Goal: Browse casually

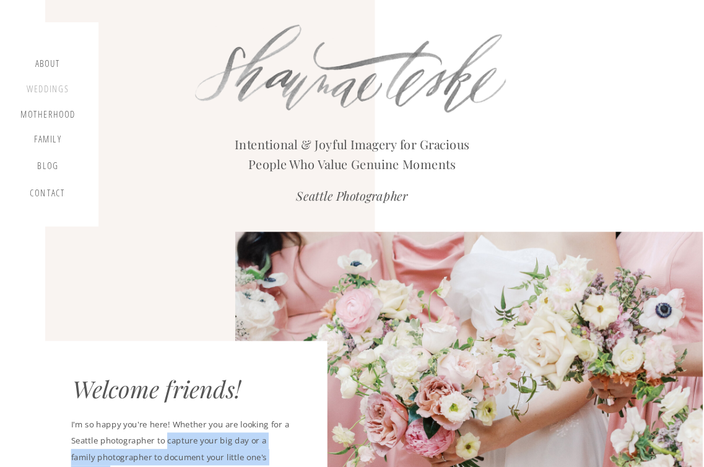
click at [51, 87] on div "Weddings" at bounding box center [47, 91] width 45 height 15
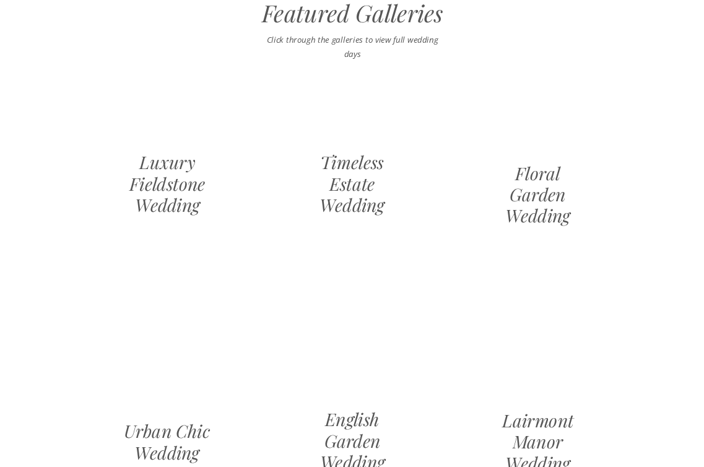
scroll to position [1085, 0]
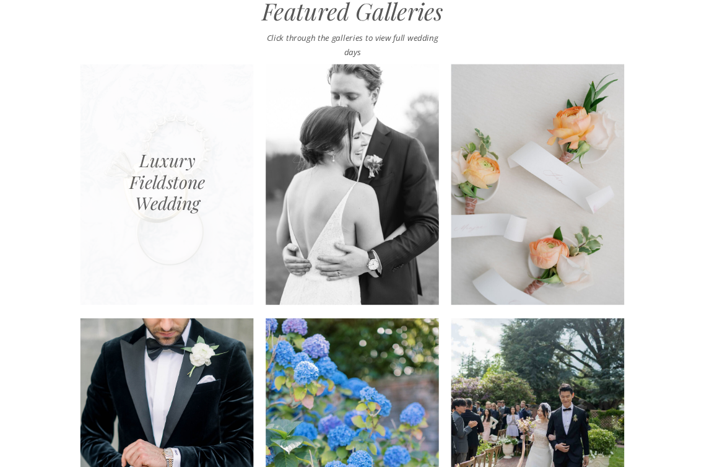
click at [190, 164] on div at bounding box center [167, 184] width 173 height 240
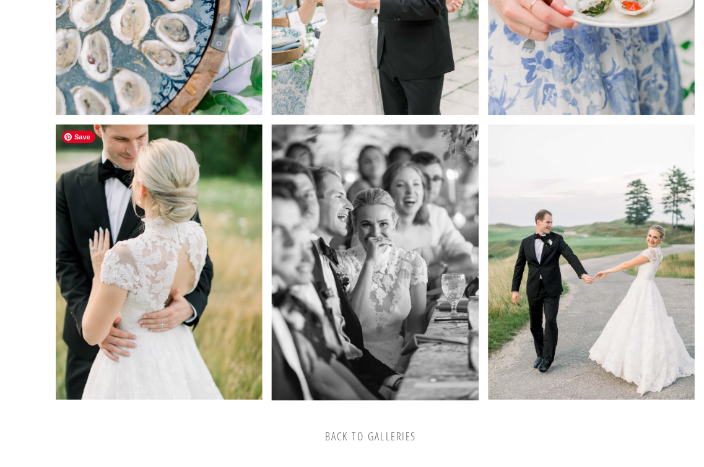
scroll to position [2467, 0]
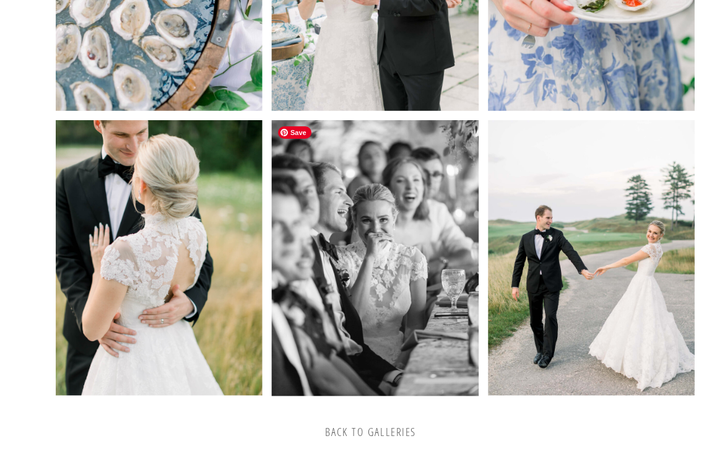
click at [372, 233] on img at bounding box center [375, 258] width 207 height 276
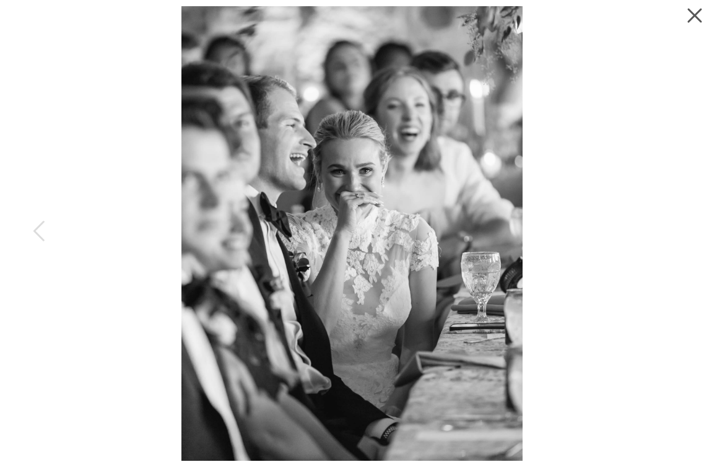
click at [694, 14] on icon at bounding box center [694, 16] width 14 height 14
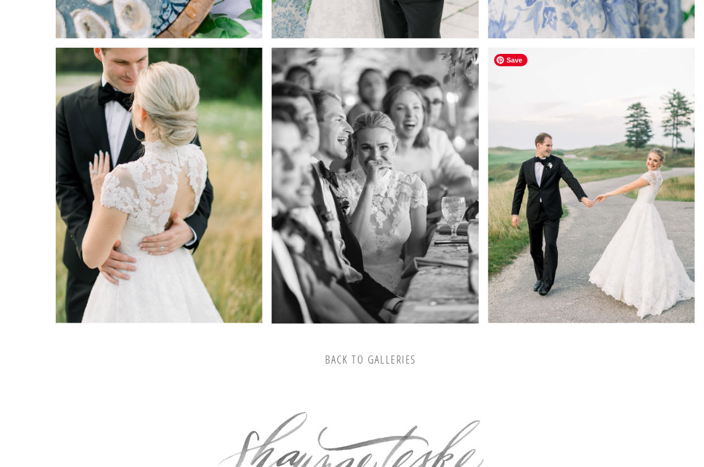
scroll to position [2543, 0]
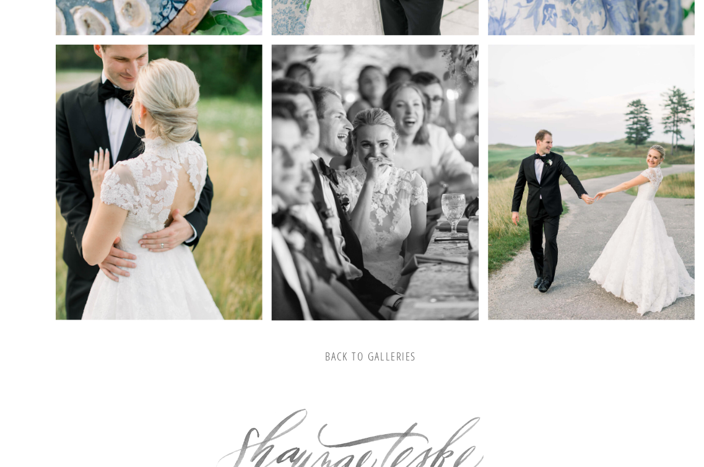
click at [382, 354] on h3 "back to galleries" at bounding box center [371, 357] width 181 height 14
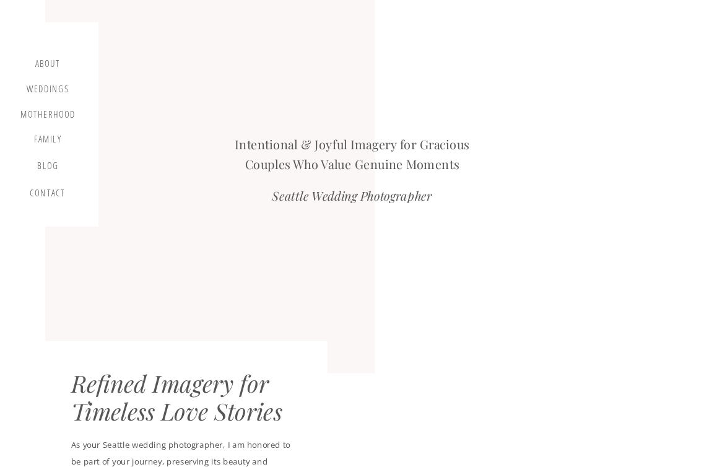
scroll to position [1045, 0]
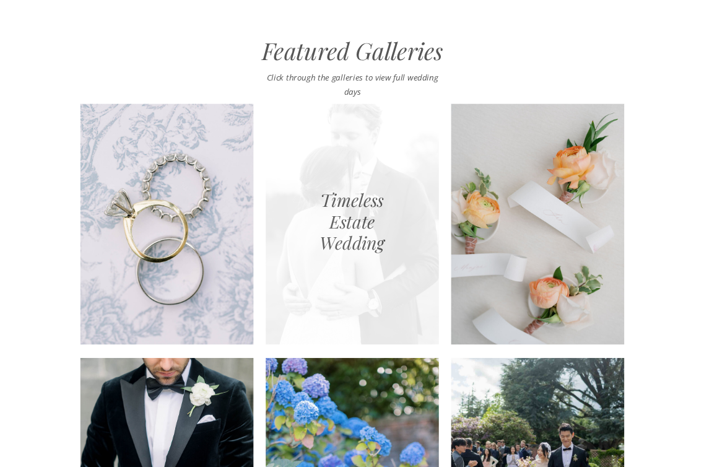
click at [375, 274] on div at bounding box center [352, 224] width 173 height 240
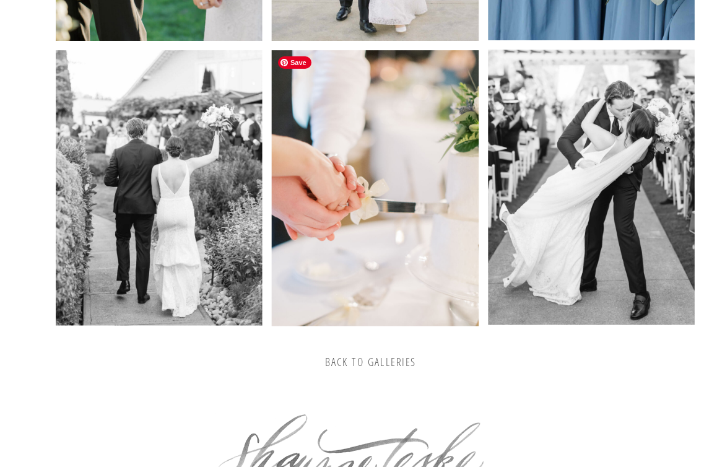
scroll to position [2539, 0]
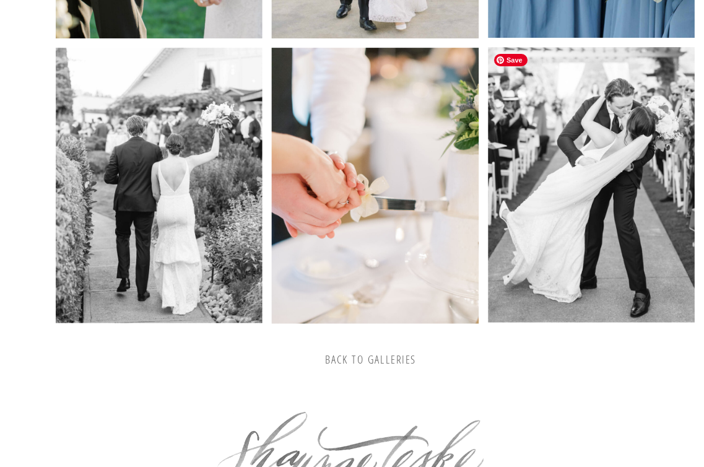
click at [577, 182] on img at bounding box center [591, 184] width 207 height 275
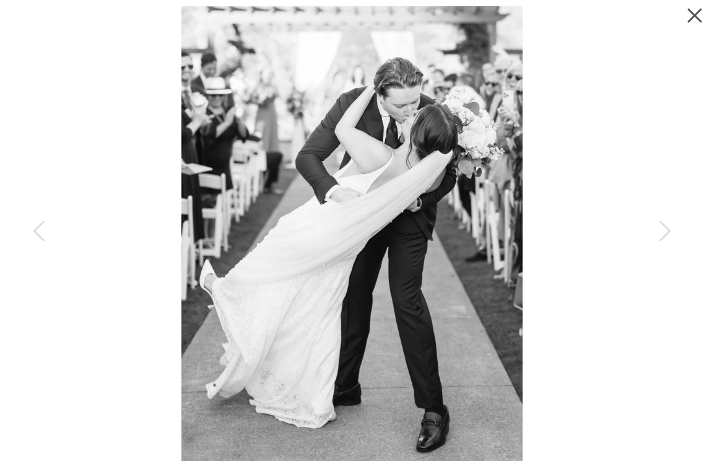
click at [689, 13] on icon at bounding box center [691, 12] width 25 height 25
